Goal: Task Accomplishment & Management: Manage account settings

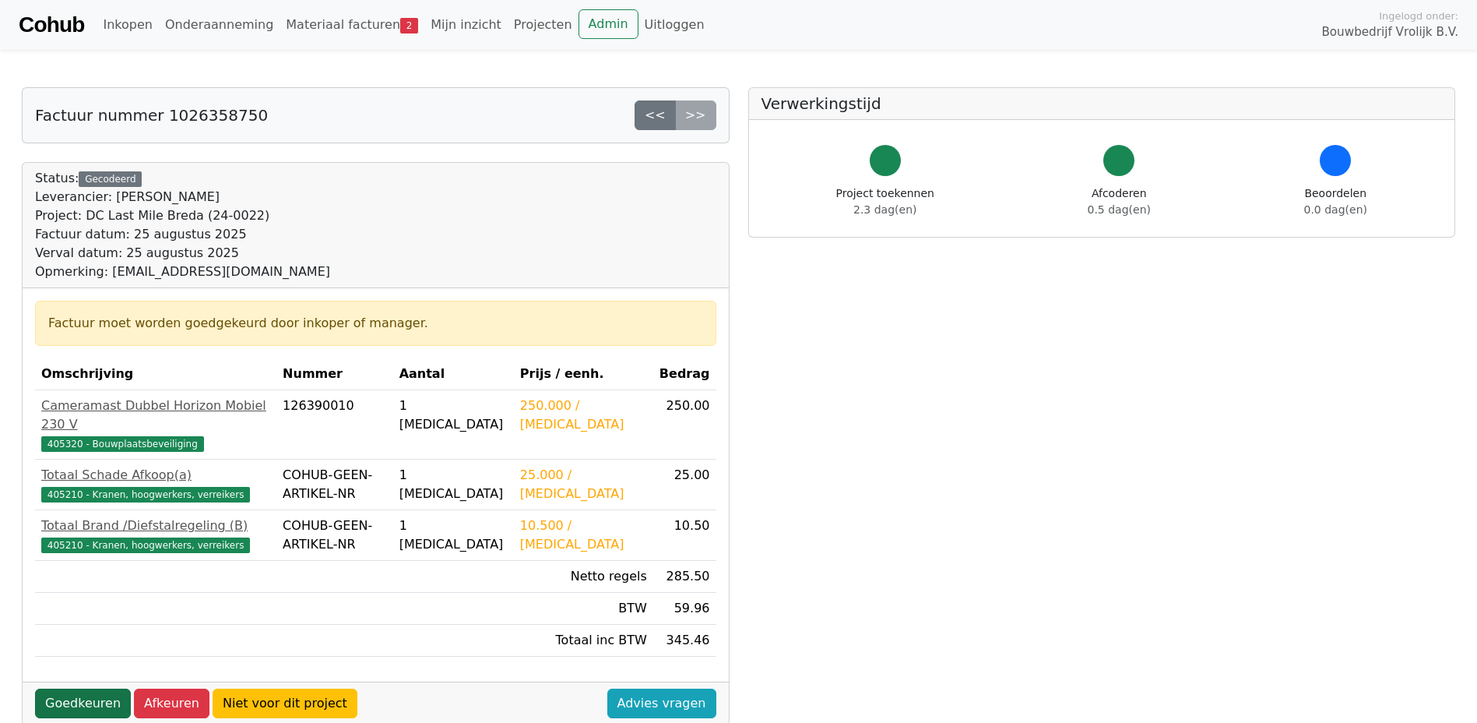
click at [90, 688] on link "Goedkeuren" at bounding box center [83, 703] width 96 height 30
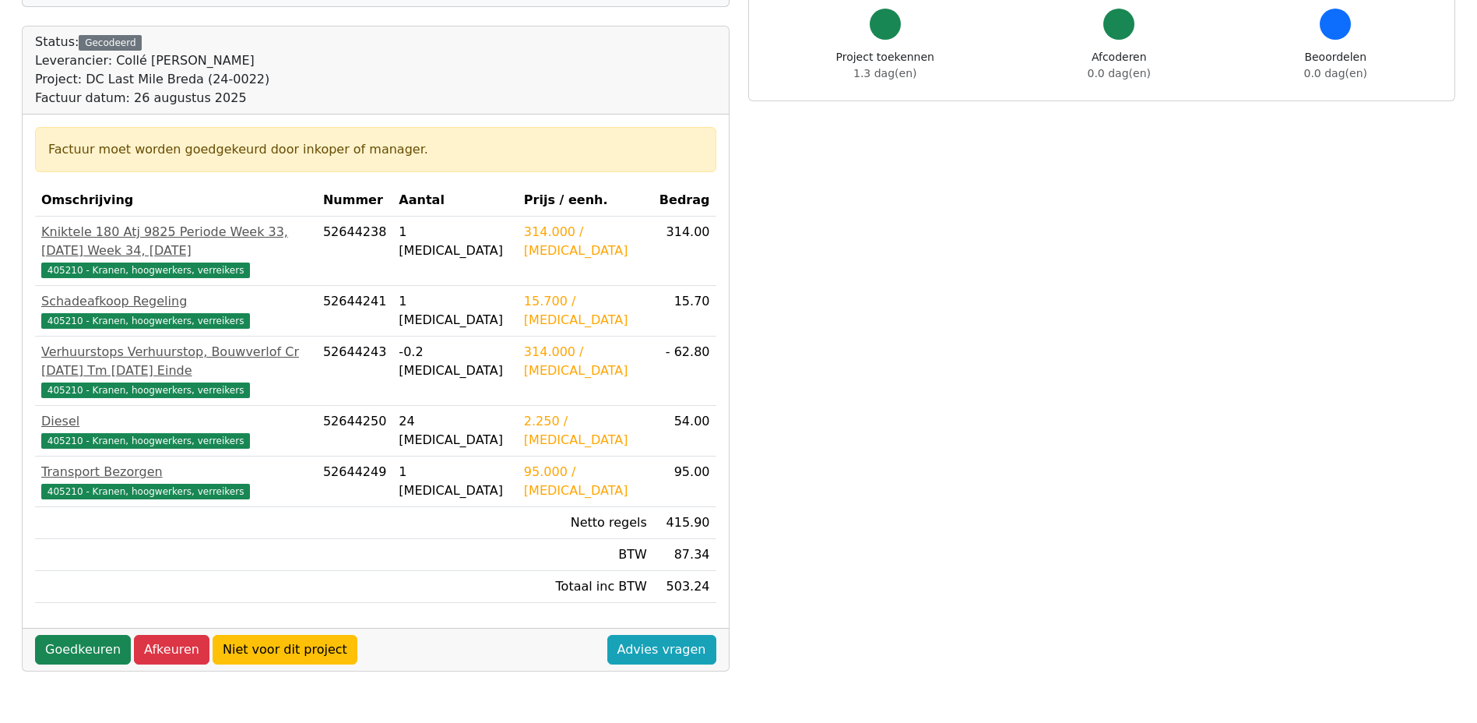
scroll to position [156, 0]
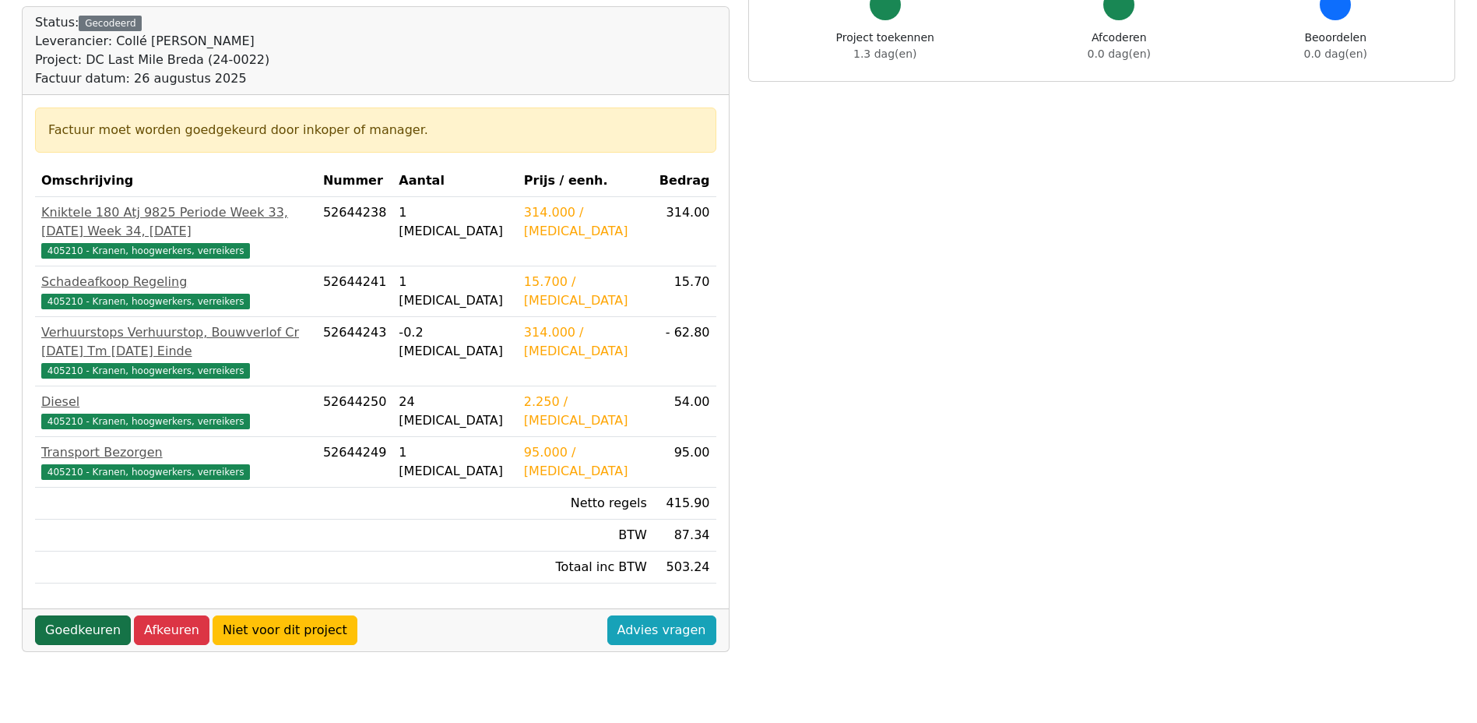
click at [79, 638] on link "Goedkeuren" at bounding box center [83, 630] width 96 height 30
